Goal: Find specific page/section: Find specific page/section

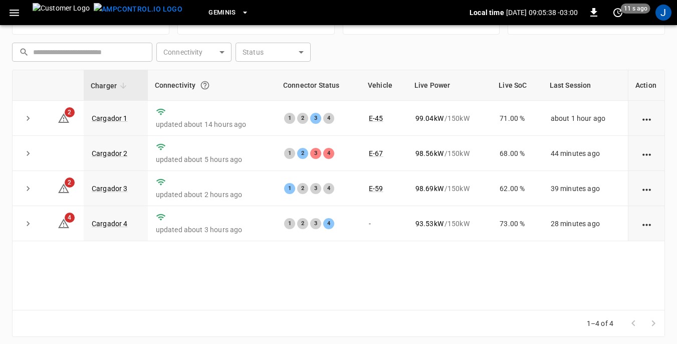
scroll to position [135, 0]
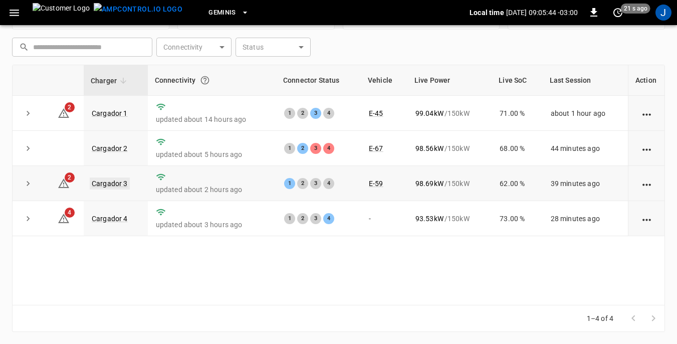
click at [113, 183] on link "Cargador 3" at bounding box center [110, 183] width 40 height 12
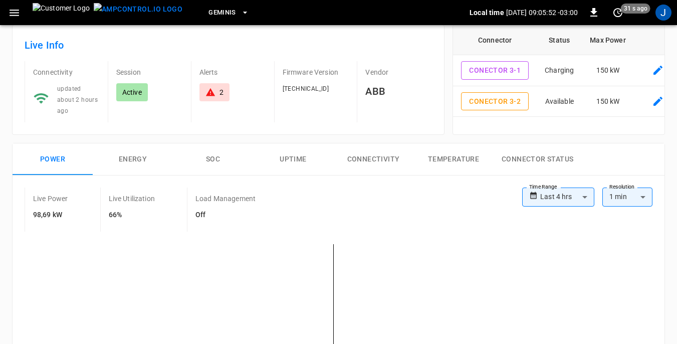
scroll to position [50, 0]
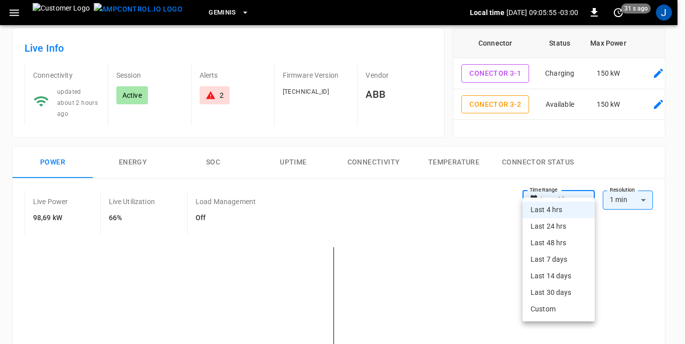
click at [555, 226] on li "Last 24 hrs" at bounding box center [558, 226] width 72 height 17
type input "**********"
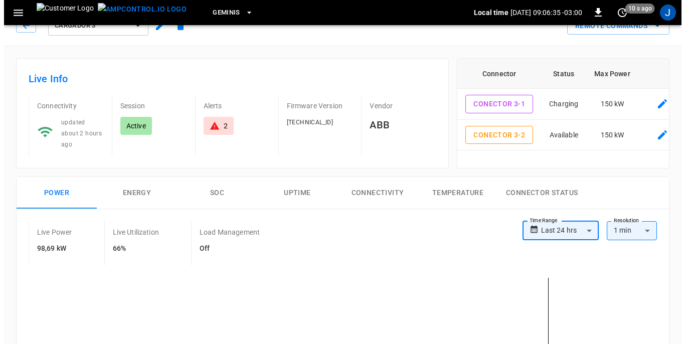
scroll to position [0, 0]
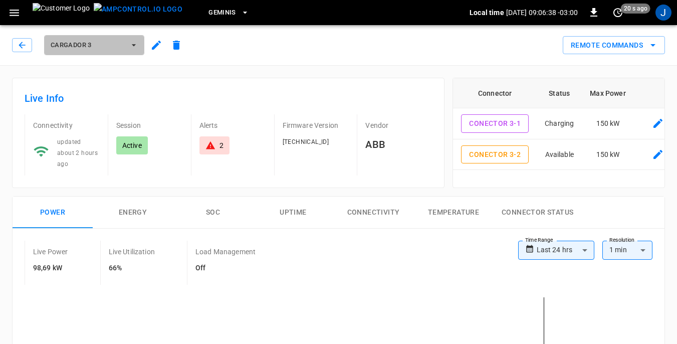
click at [136, 44] on icon "button" at bounding box center [134, 45] width 10 height 10
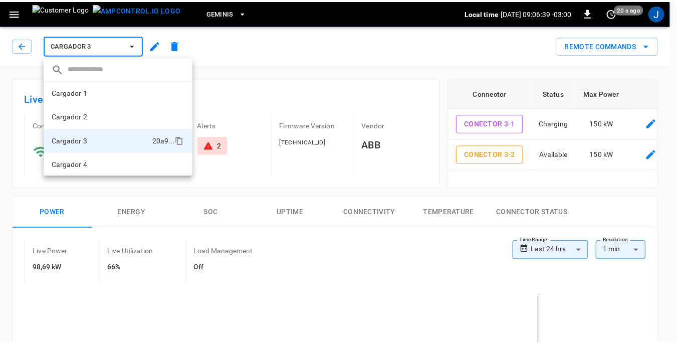
scroll to position [1, 0]
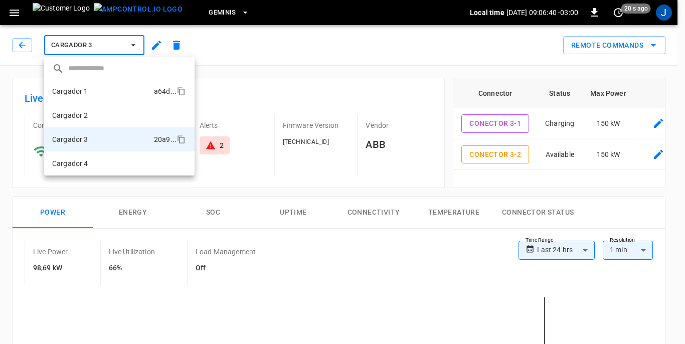
click at [83, 93] on p "Cargador 1" at bounding box center [70, 91] width 36 height 10
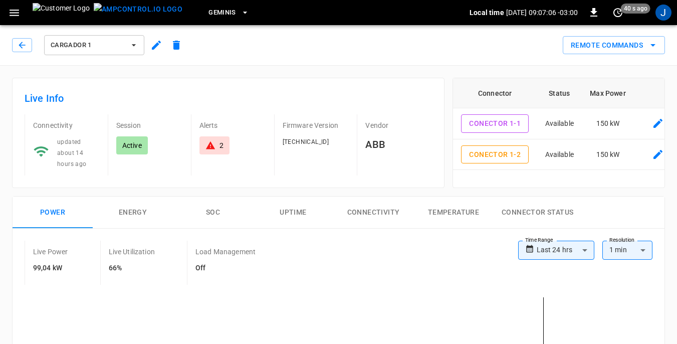
click at [137, 43] on icon "button" at bounding box center [134, 45] width 10 height 10
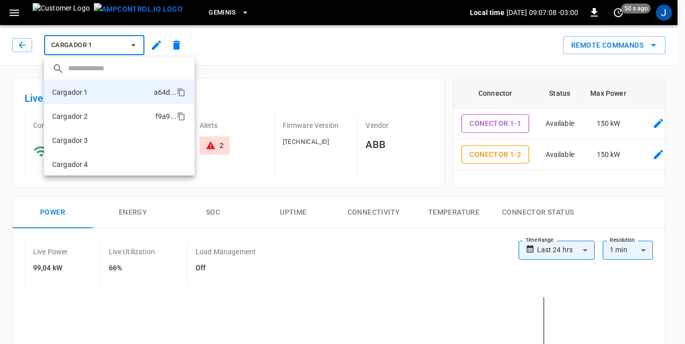
click at [94, 117] on li "Cargador 2 f9a9 ..." at bounding box center [119, 116] width 150 height 24
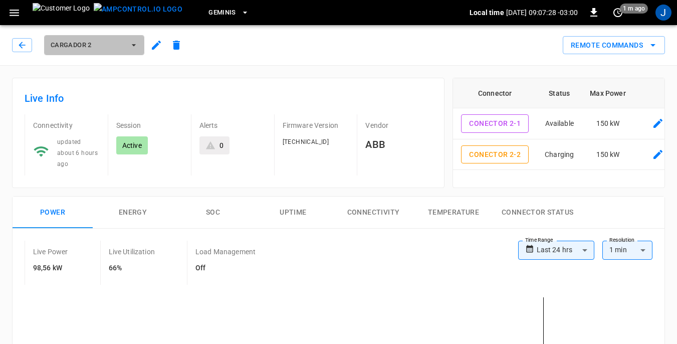
click at [134, 44] on icon "button" at bounding box center [134, 45] width 10 height 10
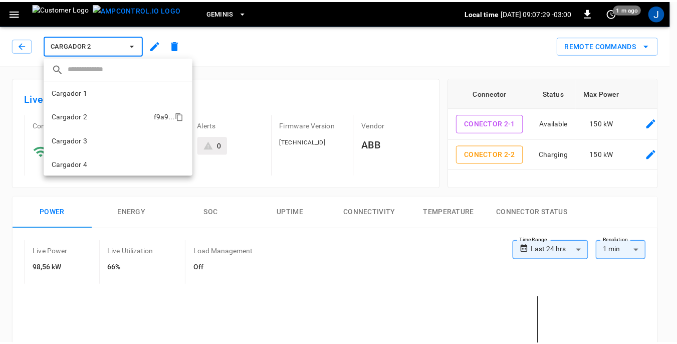
scroll to position [1, 0]
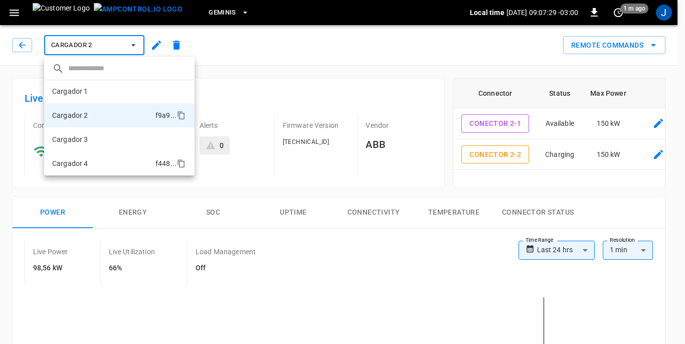
click at [91, 160] on li "Cargador 4 f448 ..." at bounding box center [119, 163] width 150 height 24
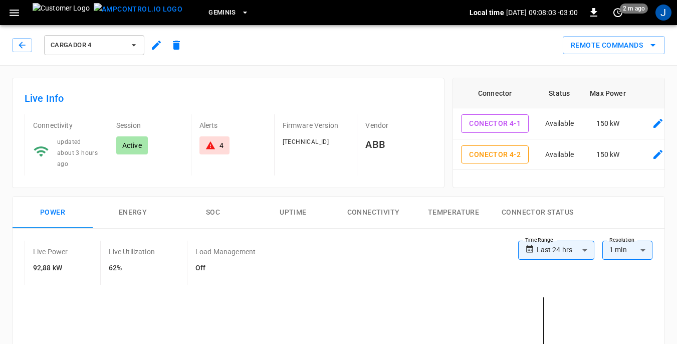
click at [15, 17] on icon "button" at bounding box center [14, 13] width 13 height 13
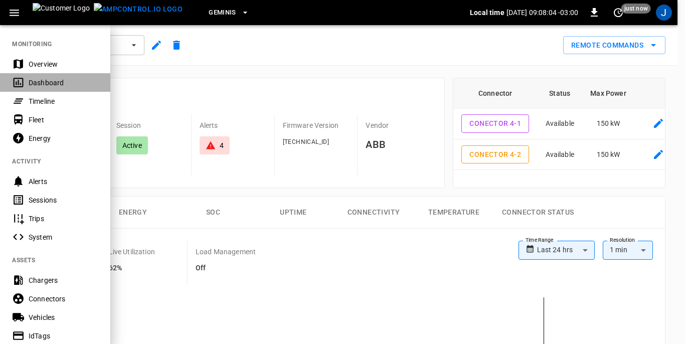
click at [38, 83] on div "Dashboard" at bounding box center [64, 83] width 70 height 10
